Goal: Use online tool/utility: Utilize a website feature to perform a specific function

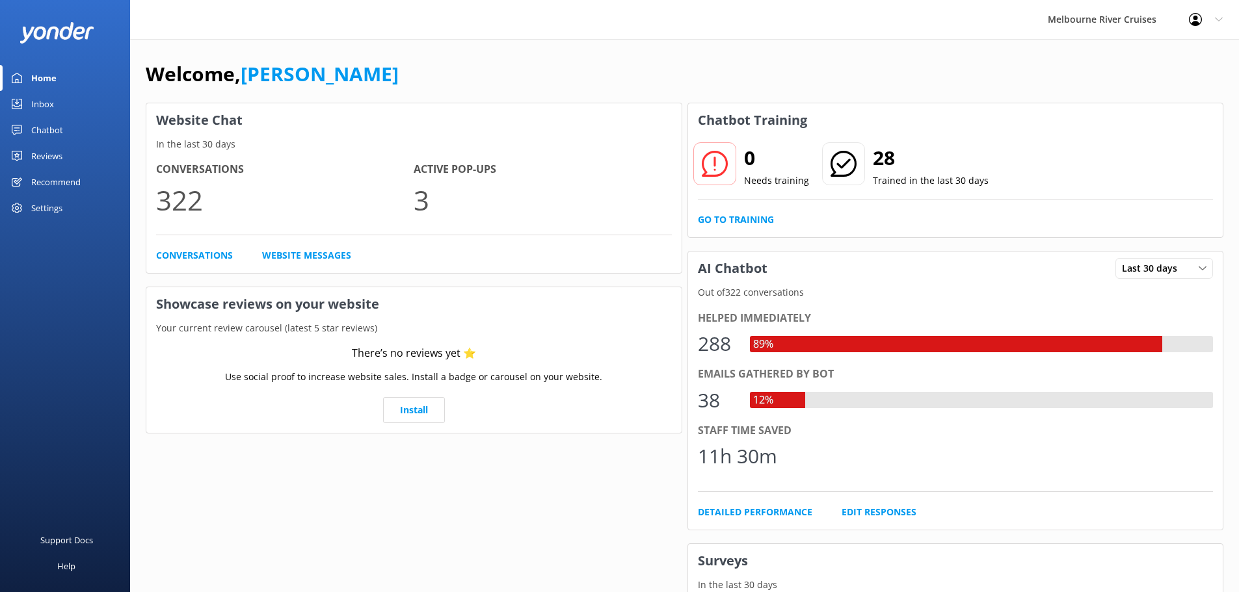
click at [51, 171] on div "Recommend" at bounding box center [55, 182] width 49 height 26
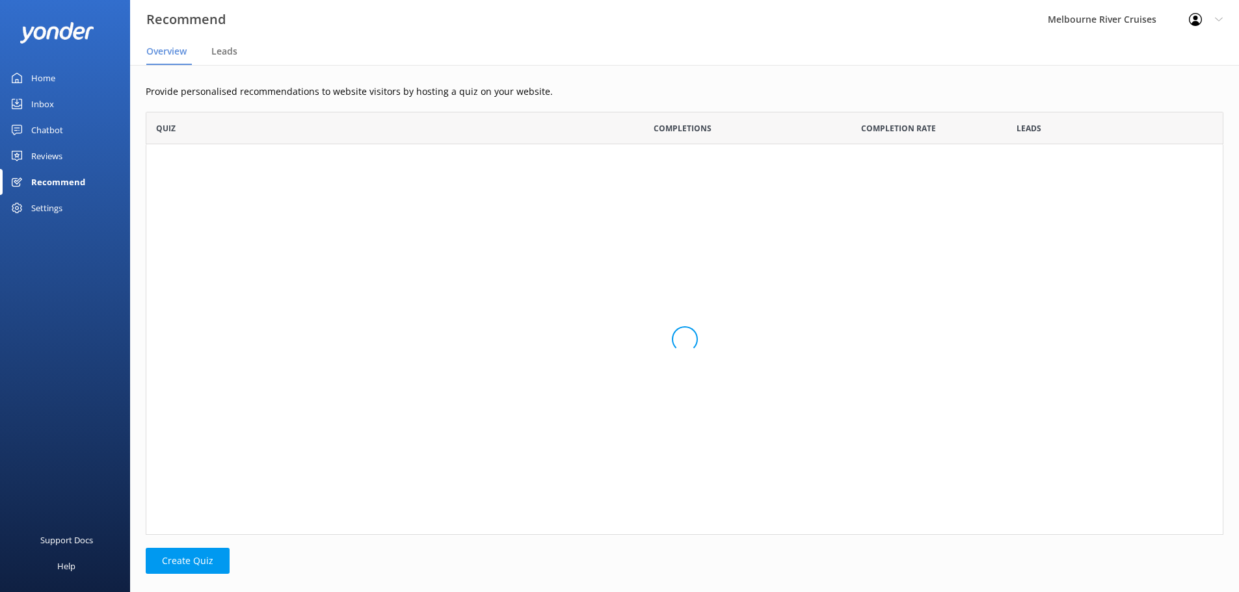
scroll to position [414, 1068]
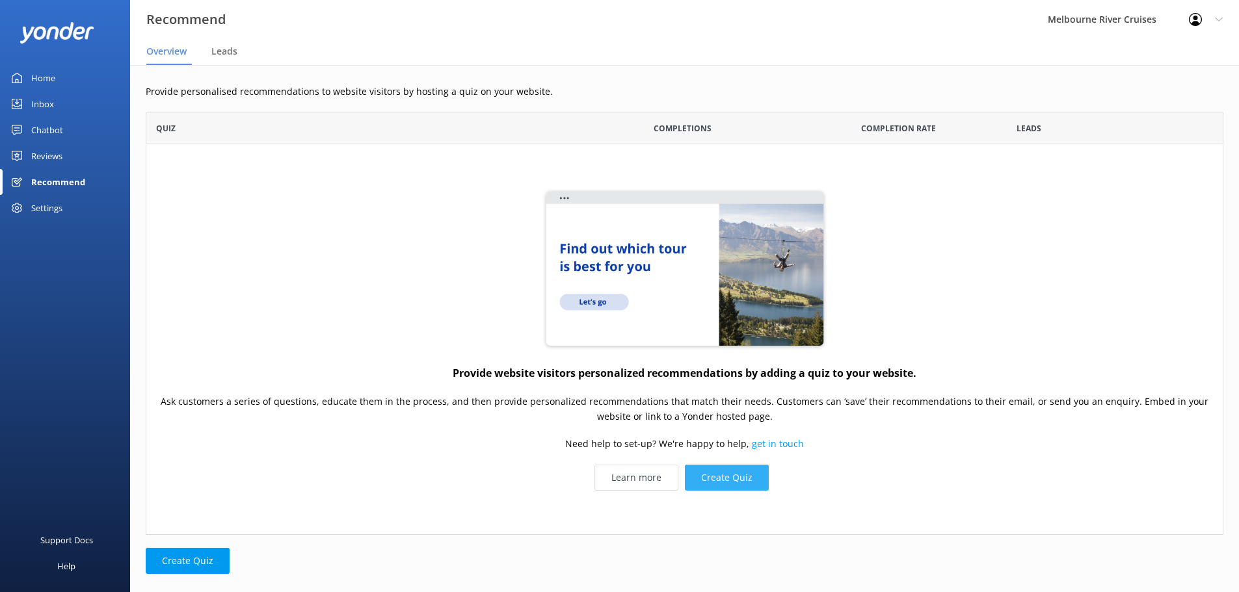
click at [716, 479] on button "Create Quiz" at bounding box center [727, 478] width 84 height 26
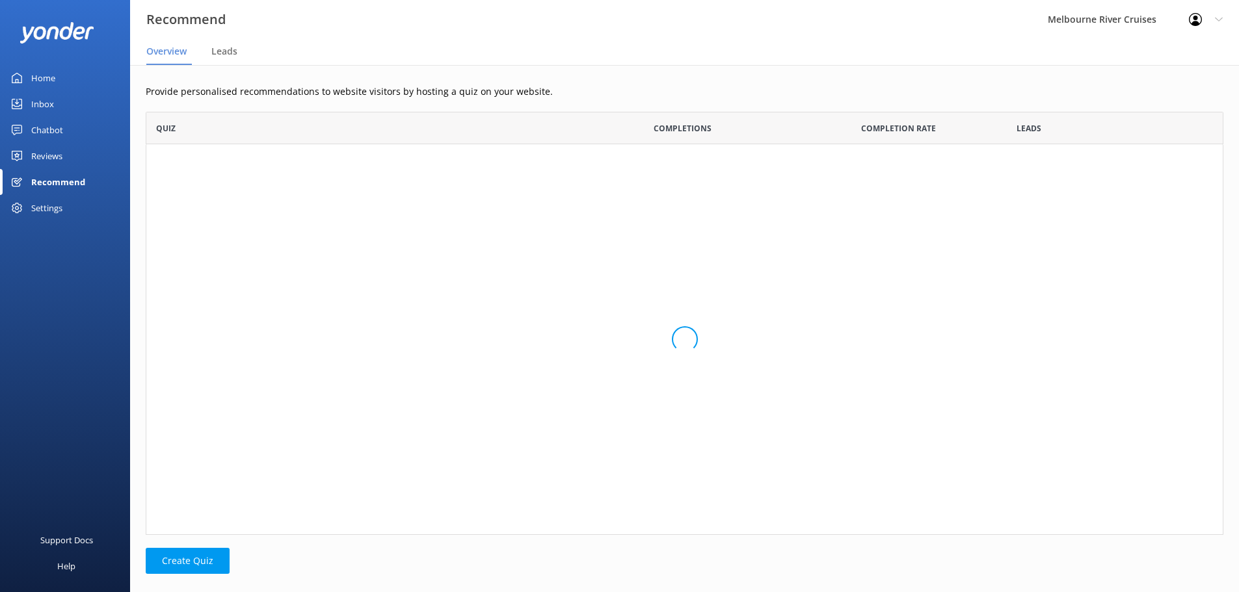
scroll to position [414, 1068]
